Goal: Transaction & Acquisition: Purchase product/service

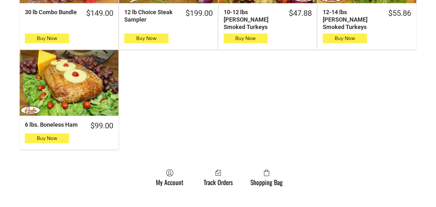
scroll to position [645, 0]
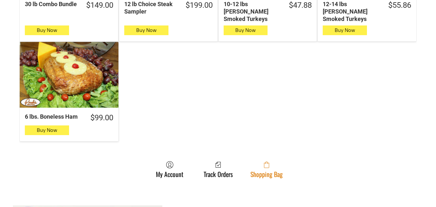
click at [256, 167] on link "Shopping Bag" at bounding box center [266, 169] width 39 height 17
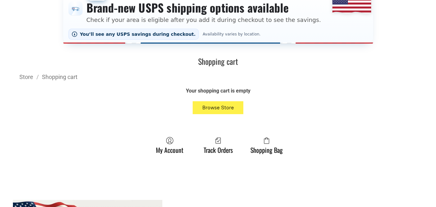
scroll to position [194, 0]
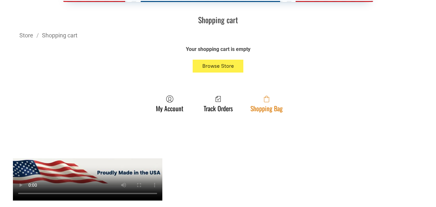
click at [274, 102] on span at bounding box center [266, 99] width 32 height 8
click at [271, 104] on link "Shopping Bag" at bounding box center [266, 103] width 39 height 17
click at [256, 100] on span at bounding box center [266, 99] width 32 height 8
